Goal: Find specific page/section: Find specific page/section

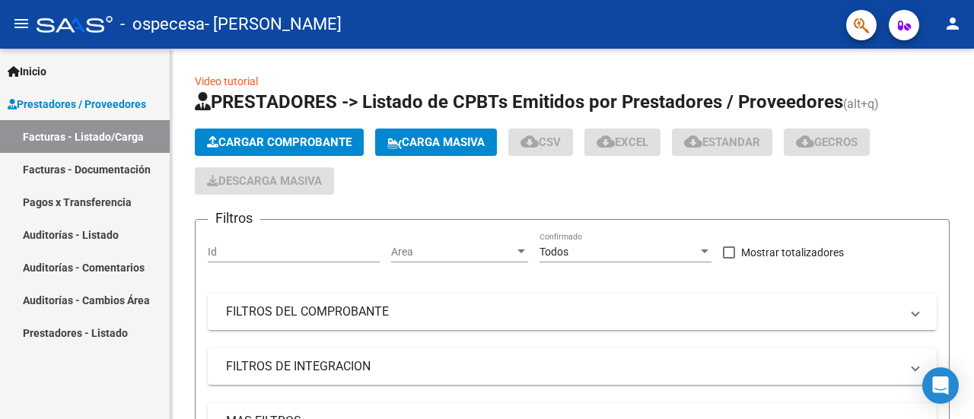
click at [110, 163] on link "Facturas - Documentación" at bounding box center [85, 169] width 170 height 33
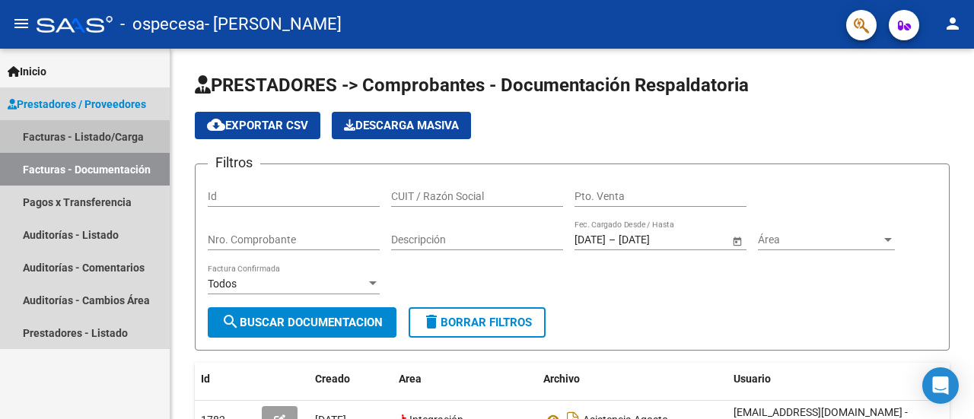
click at [57, 139] on link "Facturas - Listado/Carga" at bounding box center [85, 136] width 170 height 33
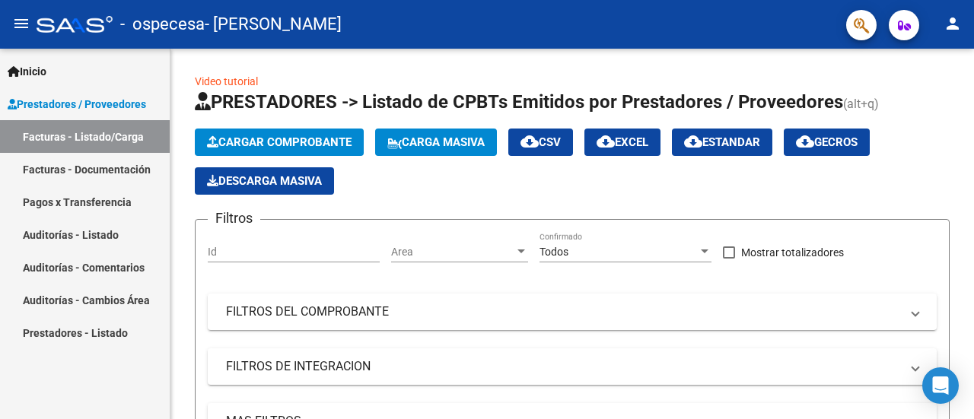
click at [110, 208] on link "Pagos x Transferencia" at bounding box center [85, 202] width 170 height 33
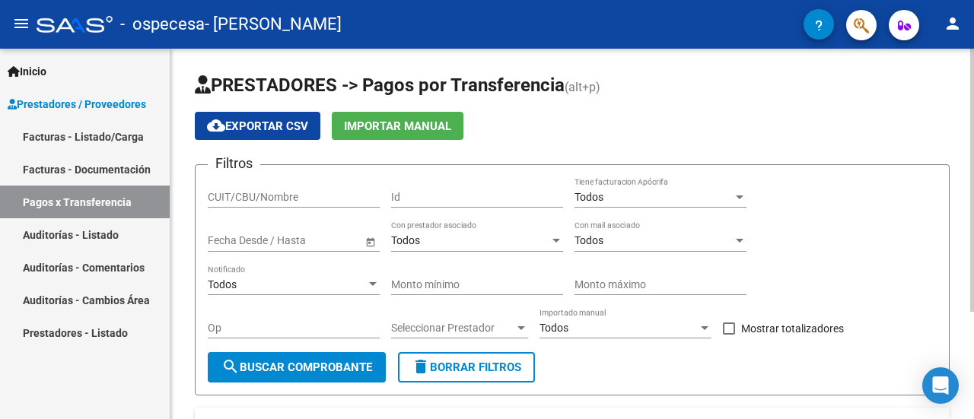
scroll to position [151, 0]
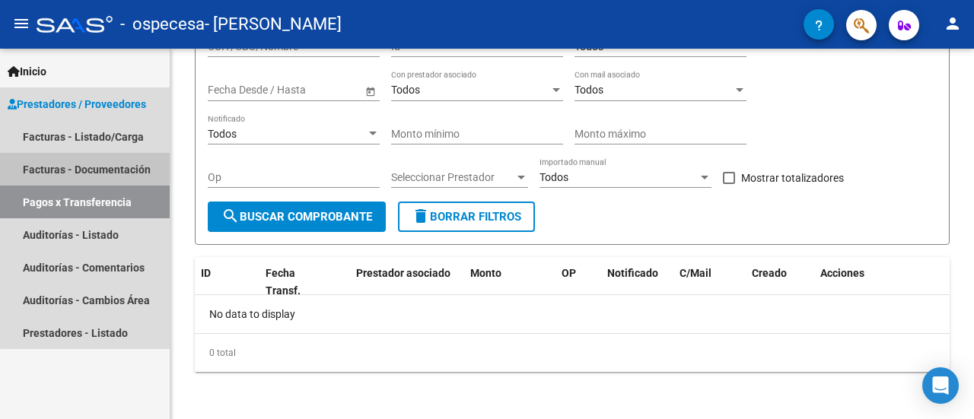
click at [105, 170] on link "Facturas - Documentación" at bounding box center [85, 169] width 170 height 33
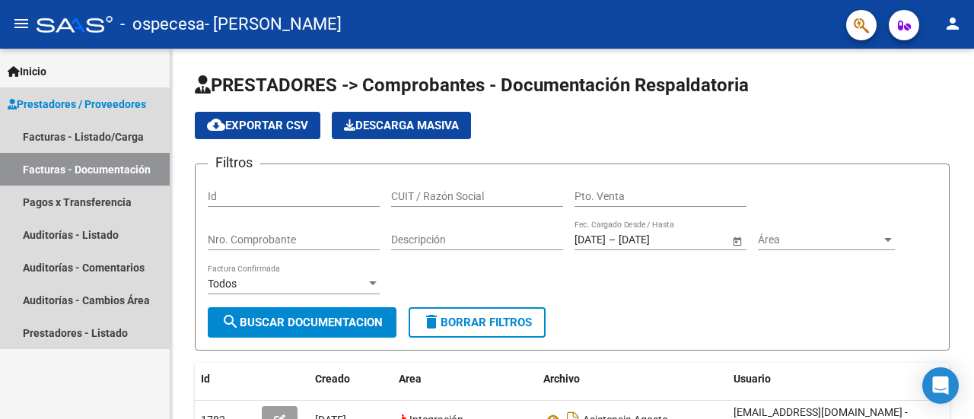
click at [108, 107] on span "Prestadores / Proveedores" at bounding box center [77, 104] width 139 height 17
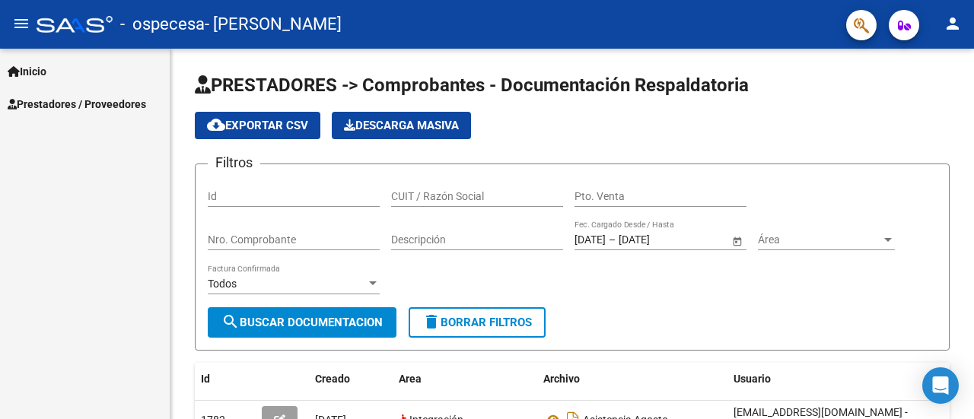
click at [108, 104] on span "Prestadores / Proveedores" at bounding box center [77, 104] width 139 height 17
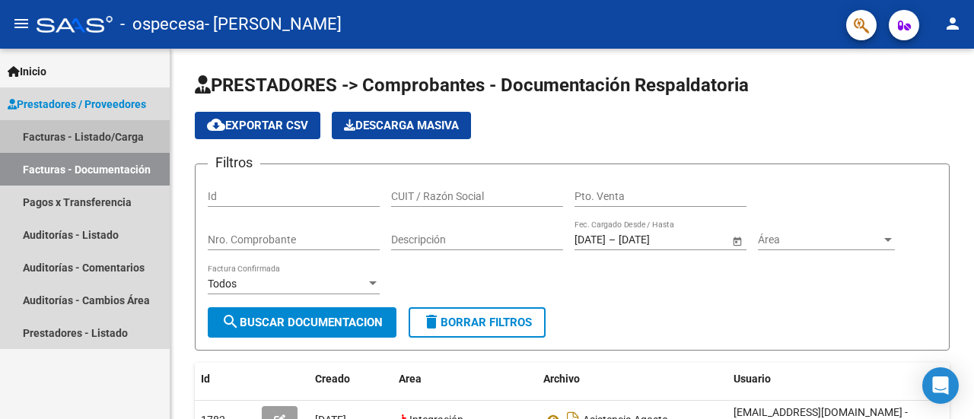
click at [108, 127] on link "Facturas - Listado/Carga" at bounding box center [85, 136] width 170 height 33
